Goal: Information Seeking & Learning: Learn about a topic

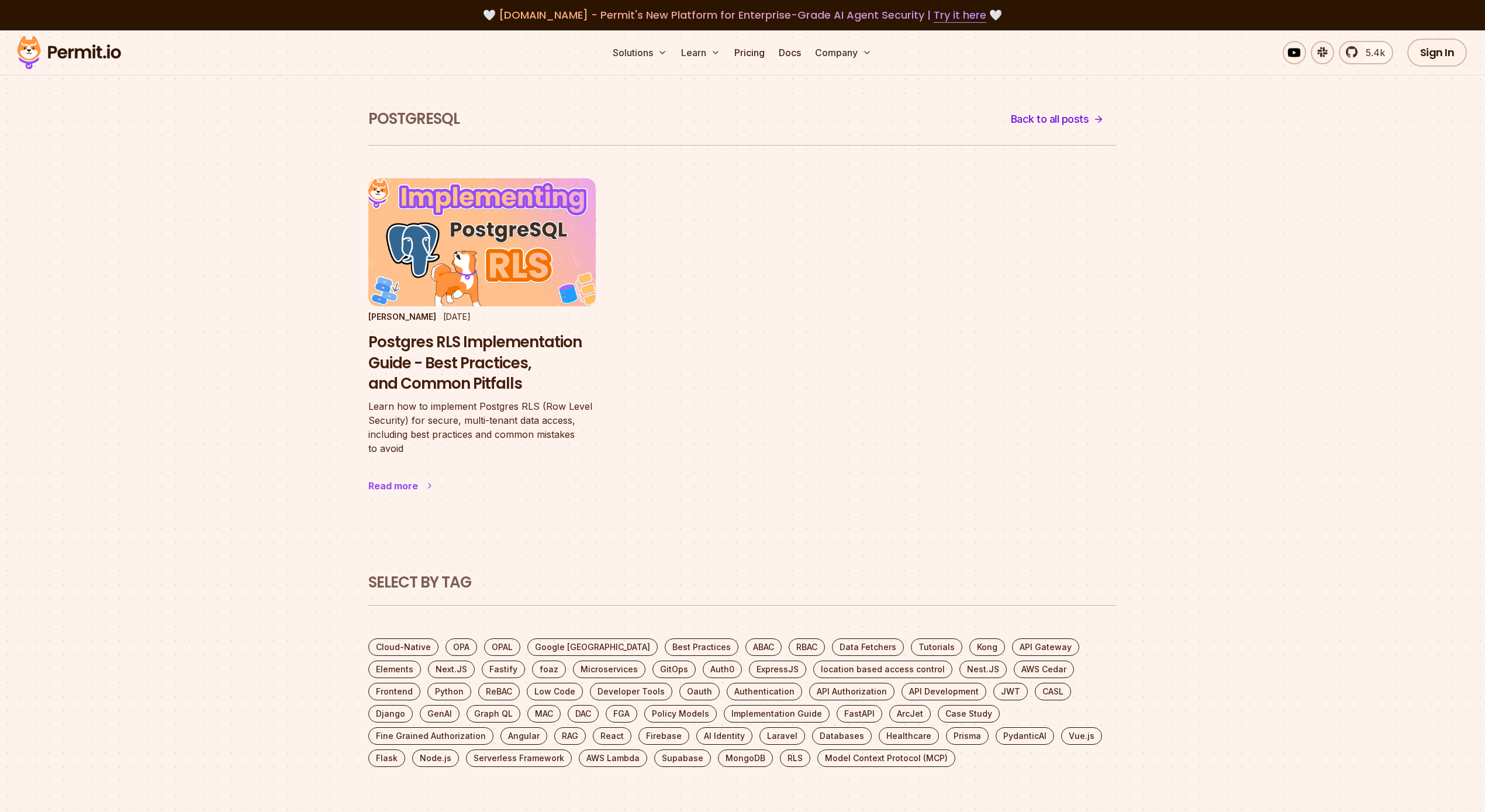
click at [508, 370] on h3 "Postgres RLS Implementation Guide - Best Practices, and Common Pitfalls" at bounding box center [482, 363] width 228 height 63
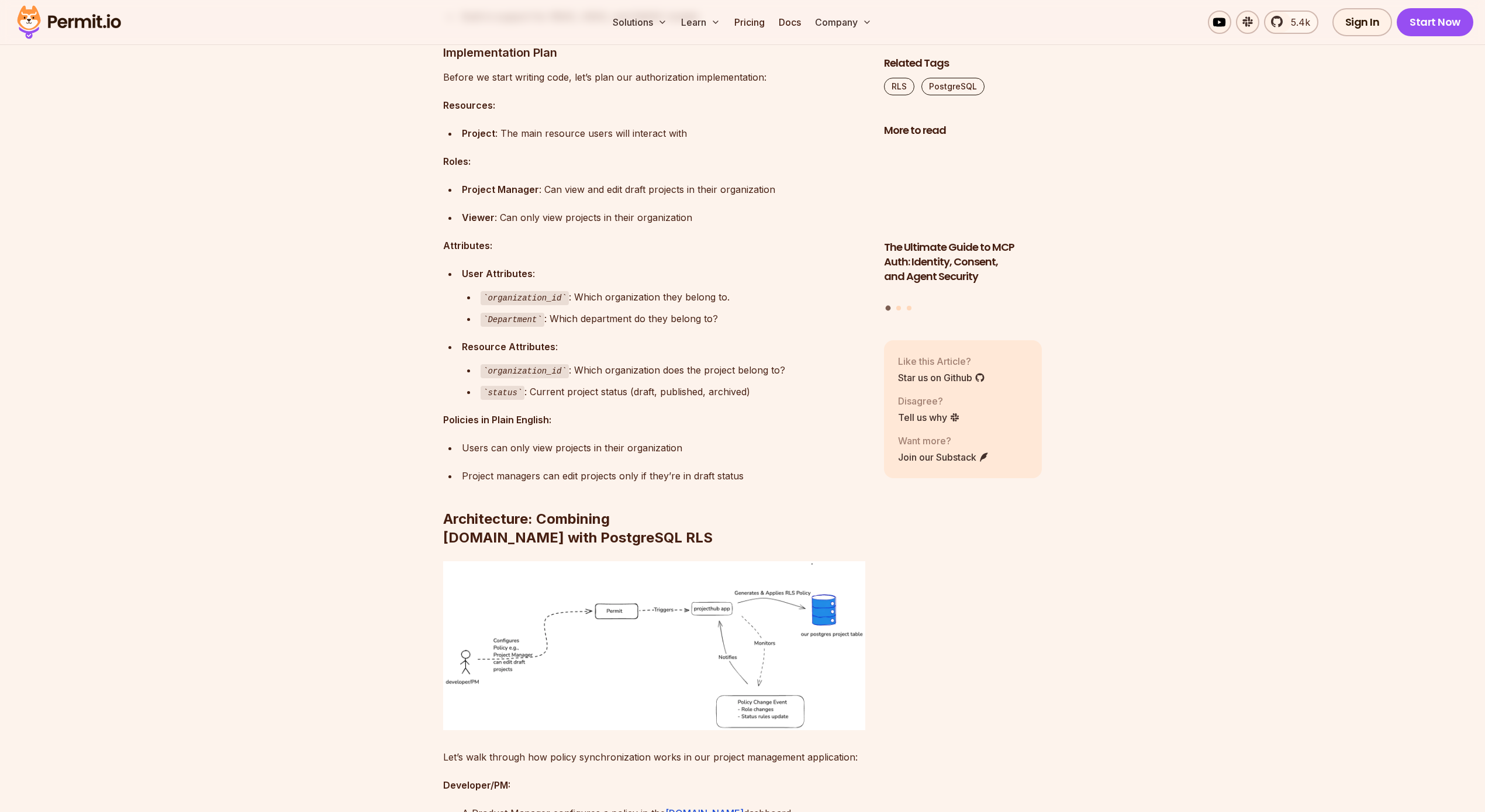
scroll to position [4014, 0]
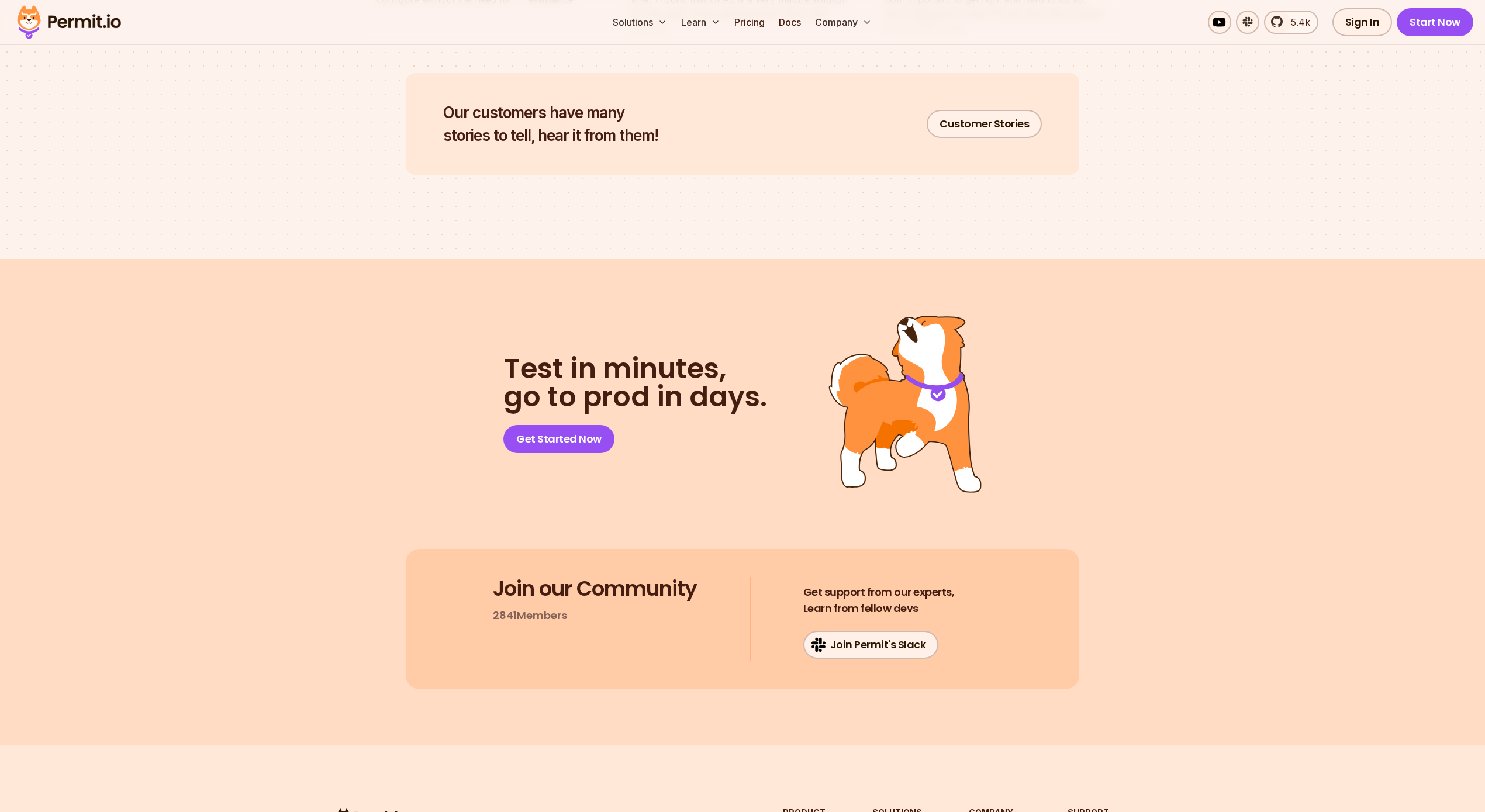
scroll to position [6041, 0]
